Goal: Navigation & Orientation: Find specific page/section

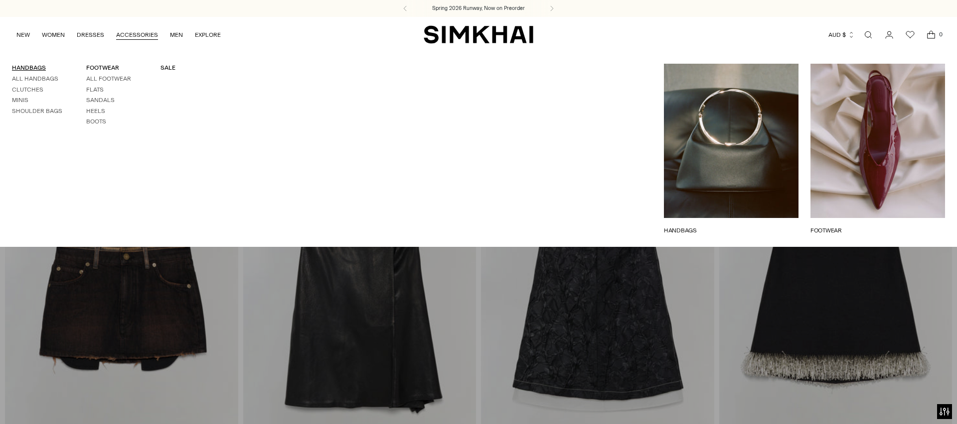
click at [31, 68] on link "HANDBAGS" at bounding box center [29, 67] width 34 height 7
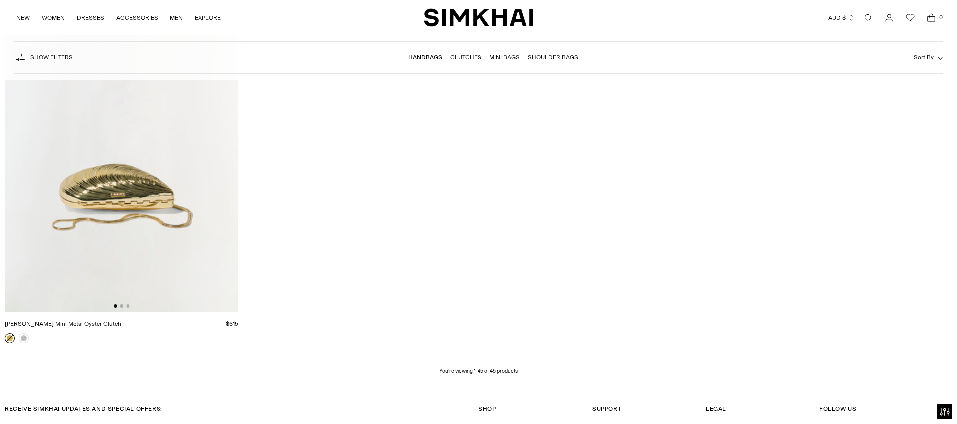
scroll to position [4600, 0]
